Goal: Information Seeking & Learning: Learn about a topic

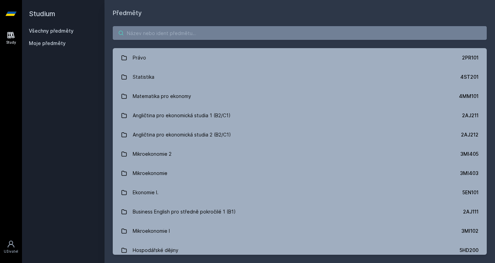
click at [154, 30] on input "search" at bounding box center [300, 33] width 374 height 14
paste input "1MT201"
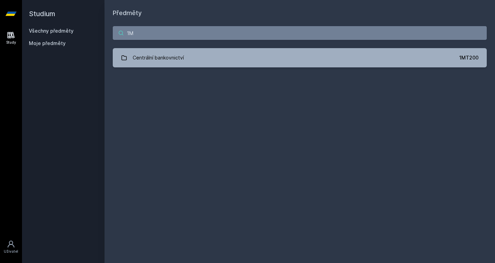
type input "1"
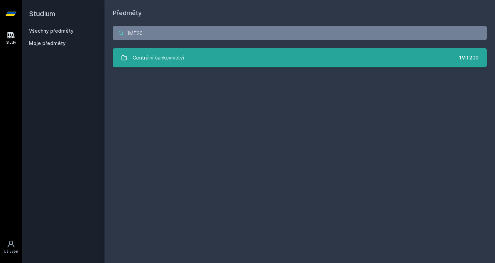
paste input "5EN222"
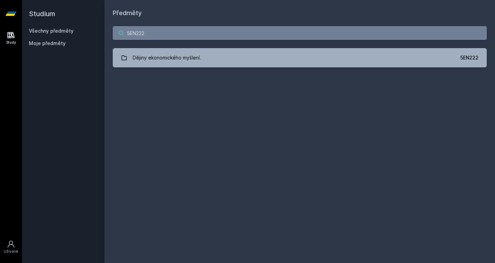
paste input "3MA347"
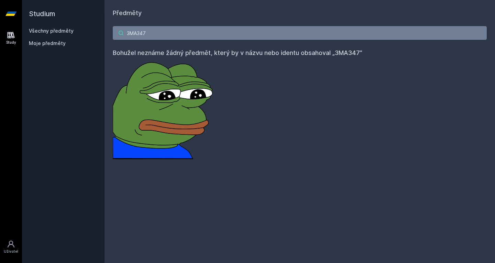
type input "3MA347"
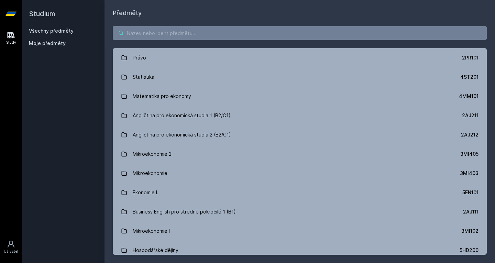
click at [174, 36] on input "search" at bounding box center [300, 33] width 374 height 14
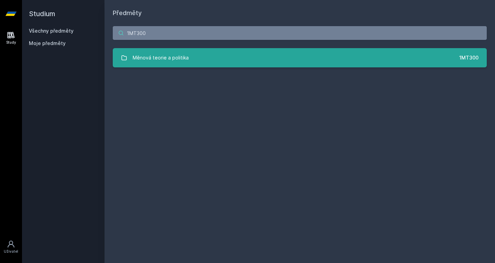
type input "1MT300"
click at [232, 53] on link "Měnová teorie a politika 1MT300" at bounding box center [300, 57] width 374 height 19
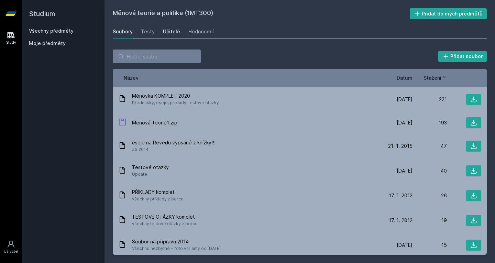
click at [170, 30] on div "Učitelé" at bounding box center [171, 31] width 17 height 7
